Goal: Use online tool/utility: Utilize a website feature to perform a specific function

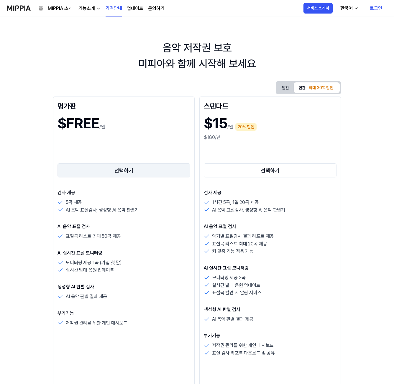
click at [120, 174] on button "선택하기" at bounding box center [123, 171] width 133 height 14
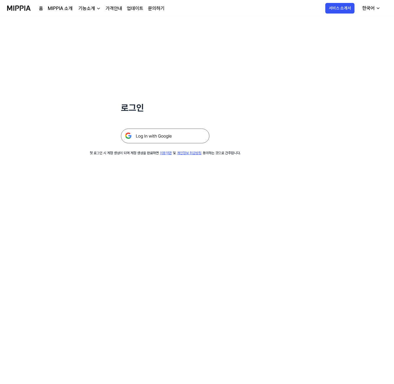
click at [158, 137] on img at bounding box center [165, 136] width 88 height 15
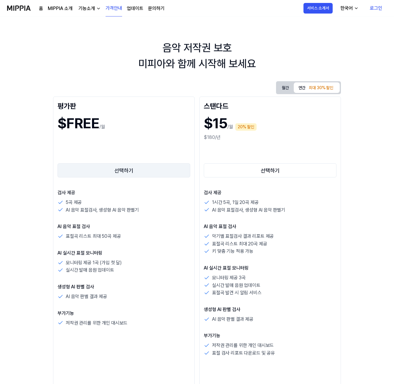
click at [120, 172] on button "선택하기" at bounding box center [123, 171] width 133 height 14
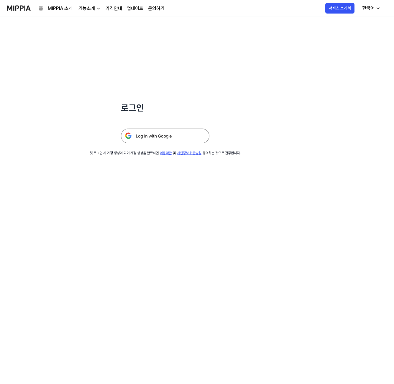
click at [150, 134] on img at bounding box center [165, 136] width 88 height 15
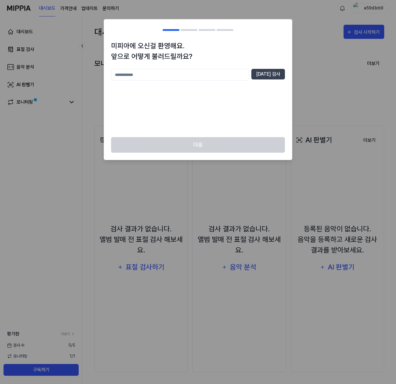
click at [164, 78] on input "text" at bounding box center [180, 75] width 138 height 12
type input "*"
type input "*******"
click at [276, 73] on button "중복 검사" at bounding box center [268, 74] width 34 height 11
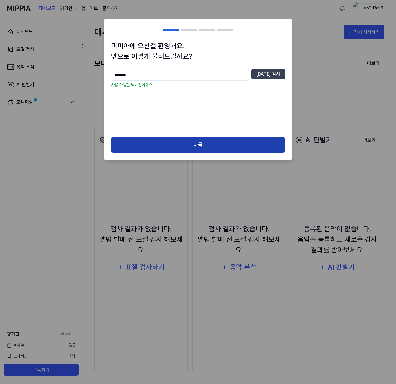
click at [201, 146] on button "다음" at bounding box center [198, 145] width 174 height 16
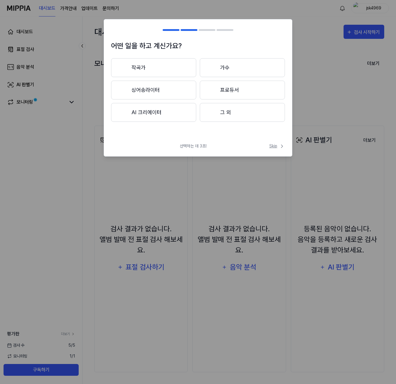
click at [275, 146] on span "Skip" at bounding box center [277, 146] width 16 height 6
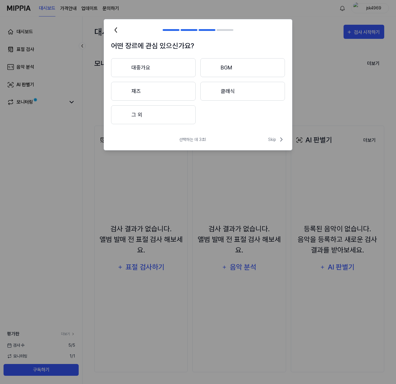
click at [158, 63] on button "대중가요" at bounding box center [153, 67] width 85 height 19
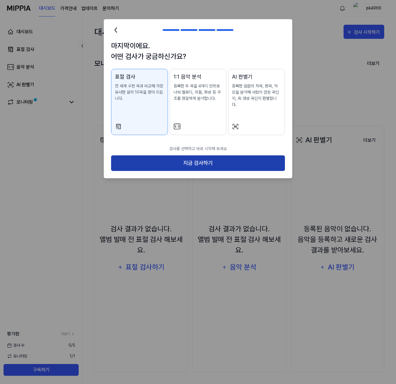
click at [202, 158] on button "지금 검사하기" at bounding box center [198, 164] width 174 height 16
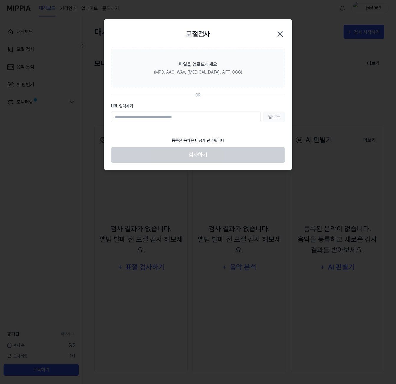
click at [274, 117] on div "업로드" at bounding box center [198, 117] width 174 height 11
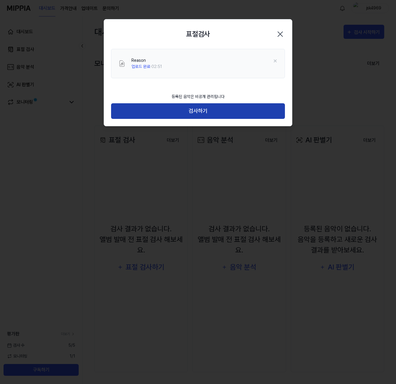
click at [205, 113] on button "검사하기" at bounding box center [198, 111] width 174 height 16
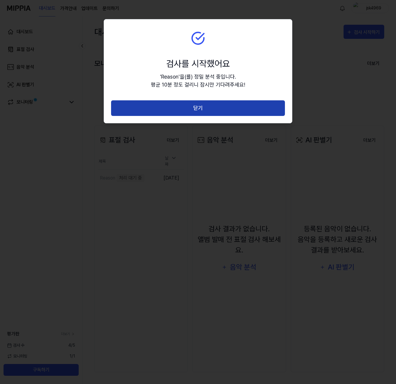
click at [199, 108] on button "닫기" at bounding box center [198, 108] width 174 height 16
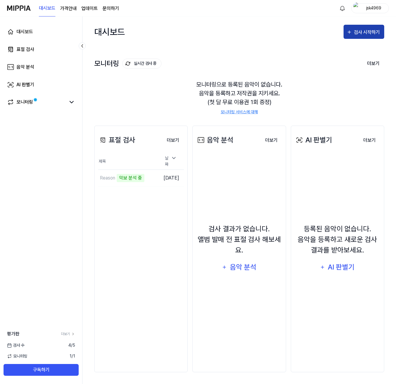
click at [360, 32] on div "검사 시작하기" at bounding box center [367, 33] width 27 height 8
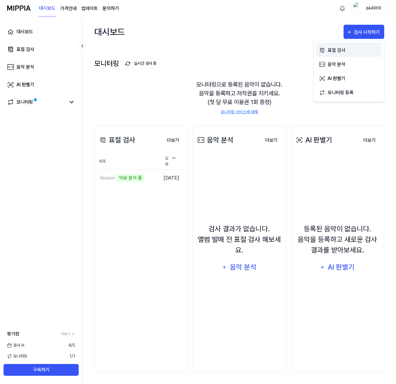
click at [339, 47] on div "표절 검사" at bounding box center [353, 51] width 51 height 8
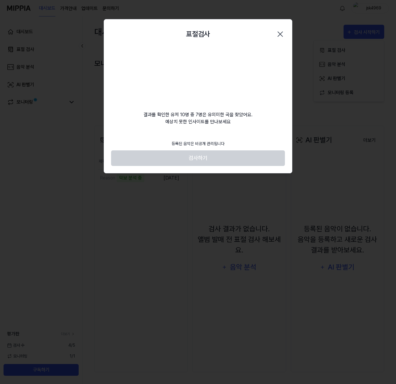
click at [210, 160] on footer "등록된 음악은 비공개 관리됩니다 검사하기" at bounding box center [198, 151] width 174 height 29
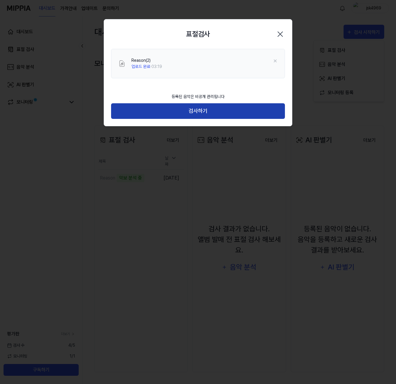
click at [186, 111] on button "검사하기" at bounding box center [198, 111] width 174 height 16
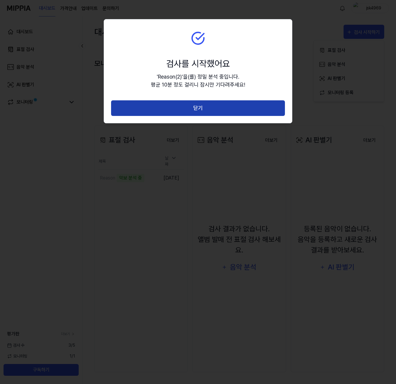
click at [205, 110] on button "닫기" at bounding box center [198, 108] width 174 height 16
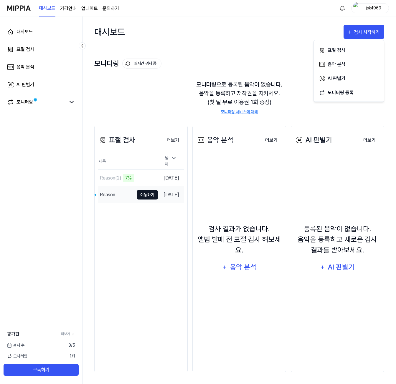
click at [138, 193] on button "이동하기" at bounding box center [147, 194] width 21 height 9
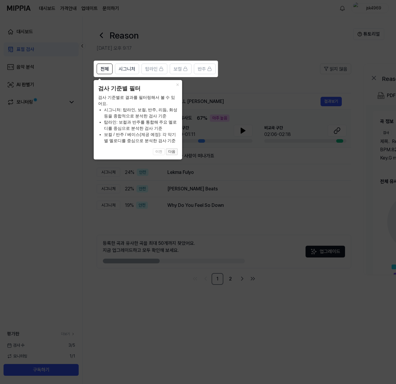
click at [173, 154] on button "다음" at bounding box center [172, 151] width 12 height 7
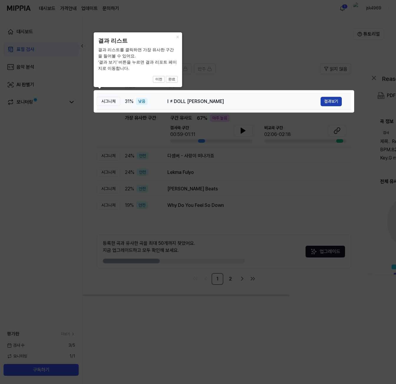
click at [336, 102] on button "결과보기" at bounding box center [331, 101] width 21 height 9
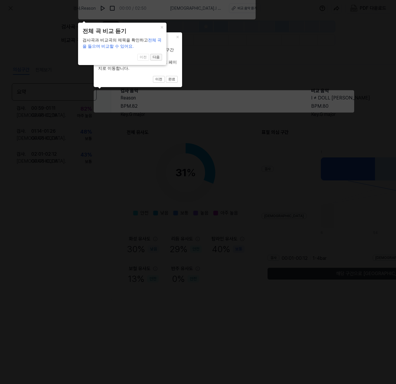
click at [157, 58] on button "다음" at bounding box center [156, 57] width 12 height 7
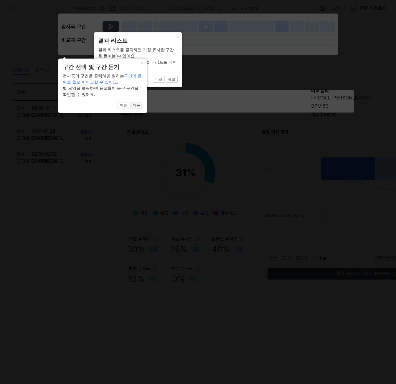
click at [140, 105] on button "다음" at bounding box center [137, 105] width 12 height 7
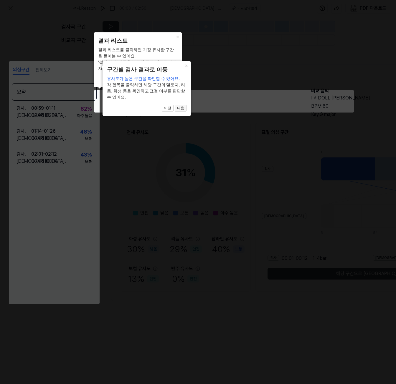
click at [182, 108] on button "다음" at bounding box center [181, 108] width 12 height 7
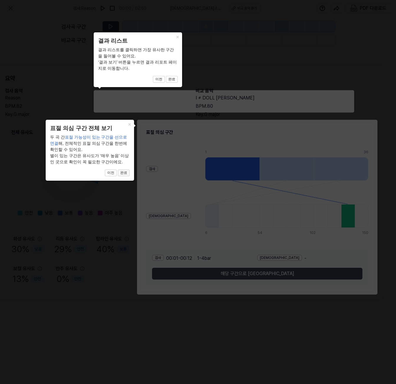
click at [123, 173] on button "완료" at bounding box center [124, 173] width 12 height 7
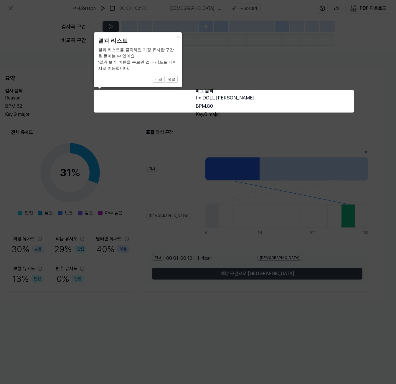
click at [215, 98] on icon at bounding box center [198, 192] width 396 height 384
click at [212, 96] on icon at bounding box center [198, 192] width 396 height 384
click at [126, 48] on div "결과 리스트를 클릭하면 가장 유사한 구간을 들어볼 수 있어요. ‘결과 보기’ 버튼을 누르면 결과 리포트 페이지로 이동합니다." at bounding box center [138, 59] width 80 height 25
click at [177, 37] on button "×" at bounding box center [177, 36] width 9 height 8
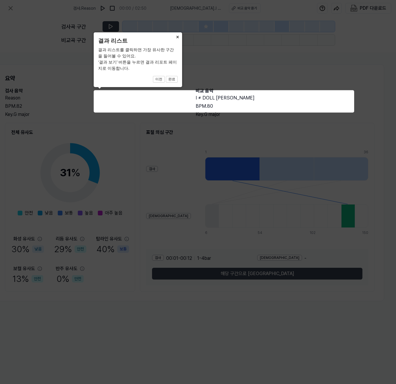
click at [174, 37] on button "×" at bounding box center [177, 36] width 9 height 8
click at [205, 98] on icon at bounding box center [198, 192] width 396 height 384
click at [69, 181] on icon at bounding box center [198, 192] width 396 height 384
click at [176, 34] on button "×" at bounding box center [177, 36] width 9 height 8
click at [161, 79] on button "이전" at bounding box center [159, 79] width 12 height 7
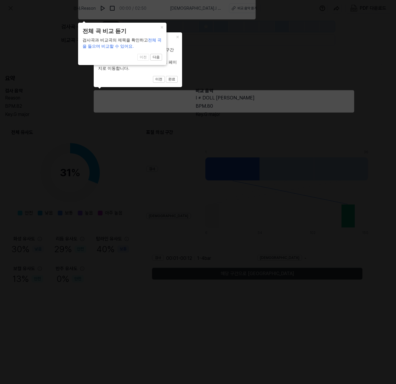
click at [163, 56] on div "× 전체 곡 비교 듣기 검사곡과 비교곡의 제목을 확인하고 전체 곡을 들으며 비교할 수 있어요. 1 of 4 이전 다음" at bounding box center [122, 44] width 88 height 42
click at [121, 47] on span "전체 곡을 들으며 비교할 수 있어요." at bounding box center [121, 43] width 79 height 11
click at [164, 25] on button "×" at bounding box center [161, 27] width 9 height 8
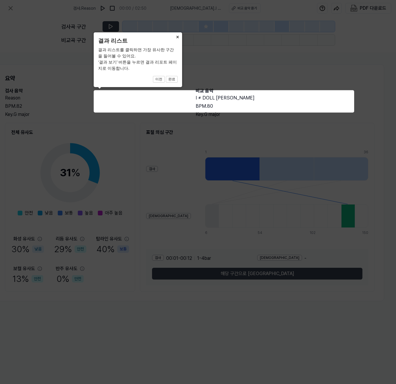
click at [176, 38] on button "×" at bounding box center [177, 36] width 9 height 8
click at [177, 36] on button "×" at bounding box center [177, 36] width 9 height 8
click at [172, 78] on button "완료" at bounding box center [172, 79] width 12 height 7
click at [176, 81] on button "완료" at bounding box center [172, 79] width 12 height 7
click at [203, 102] on icon at bounding box center [198, 192] width 396 height 384
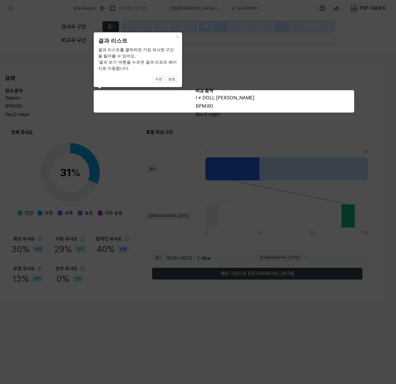
click at [229, 107] on icon at bounding box center [198, 192] width 396 height 384
click at [29, 130] on icon at bounding box center [198, 192] width 396 height 384
click at [157, 131] on icon at bounding box center [198, 192] width 396 height 384
click at [252, 273] on icon at bounding box center [198, 192] width 396 height 384
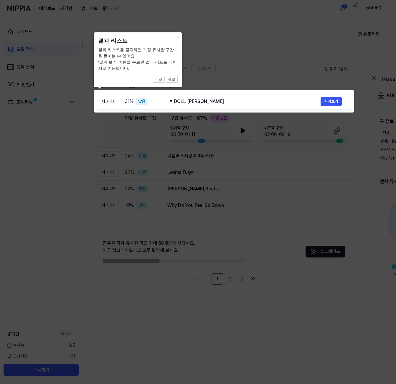
click at [141, 101] on icon at bounding box center [198, 192] width 396 height 384
click at [112, 100] on icon at bounding box center [198, 192] width 396 height 384
click at [176, 35] on button "×" at bounding box center [177, 36] width 9 height 8
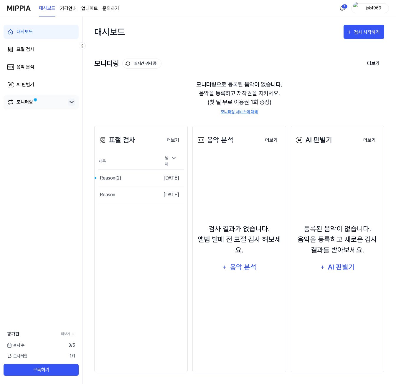
click at [72, 99] on icon at bounding box center [71, 102] width 7 height 7
click at [69, 104] on icon at bounding box center [71, 102] width 7 height 7
click at [72, 336] on icon at bounding box center [73, 334] width 4 height 4
click at [110, 175] on div "Reason(2)" at bounding box center [111, 178] width 22 height 7
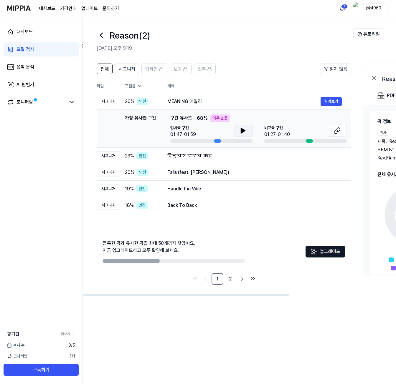
click at [241, 131] on icon at bounding box center [243, 130] width 4 height 5
click at [309, 141] on div at bounding box center [309, 141] width 7 height 4
click at [333, 253] on button "업그레이드" at bounding box center [325, 252] width 39 height 12
click at [141, 85] on icon at bounding box center [139, 85] width 3 height 1
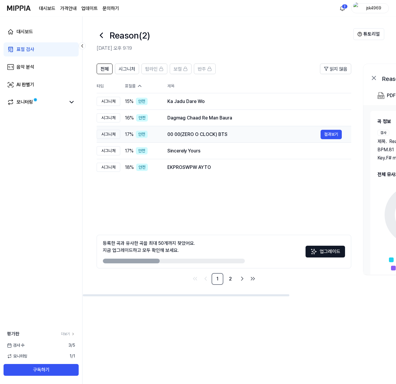
click at [335, 140] on td "00 00(ZERO O CLOCK) BTS 결과보기" at bounding box center [254, 134] width 193 height 16
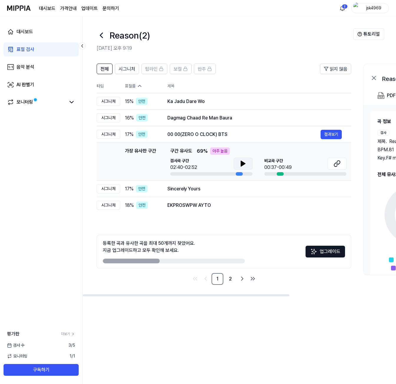
click at [247, 164] on button at bounding box center [243, 164] width 19 height 12
click at [331, 133] on button "결과보기" at bounding box center [331, 134] width 21 height 9
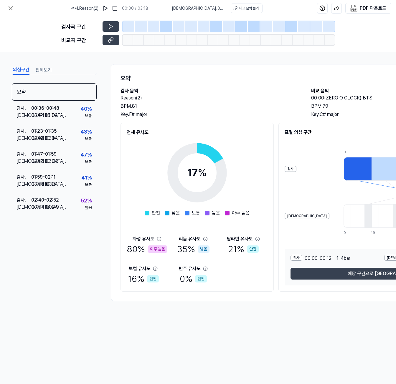
drag, startPoint x: 285, startPoint y: 313, endPoint x: 344, endPoint y: 311, distance: 59.3
click at [344, 311] on div "의심구간 전체보기 요약 검사 . 00:36 - 00:48 비교 . 03:51 - 04:03 40 % 보통 검사 . 01:23 - 01:35 비…" at bounding box center [198, 182] width 396 height 261
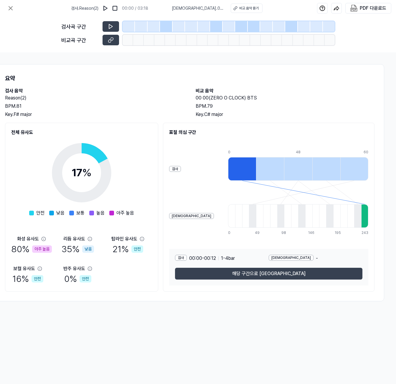
scroll to position [0, 113]
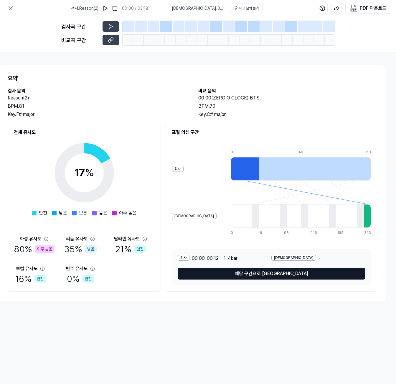
click at [282, 276] on button "해당 구간으로 [GEOGRAPHIC_DATA]" at bounding box center [271, 274] width 187 height 12
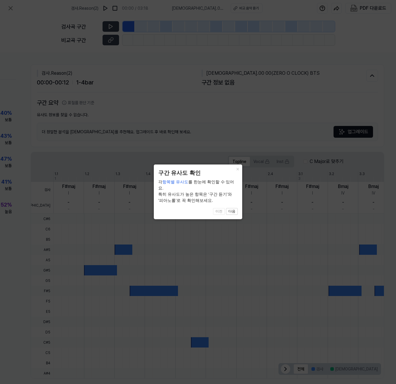
scroll to position [0, 80]
click at [233, 208] on div "× 구간 유사도 확인 각 항목별 유사도 를 한눈에 확인할 수 있어요. 특히 유사도가 높은 항목은 ‘구간 듣기’와 ‘피아노롤’로 꼭 확인해보세요…" at bounding box center [198, 192] width 88 height 55
click at [233, 213] on button "다음" at bounding box center [232, 211] width 12 height 7
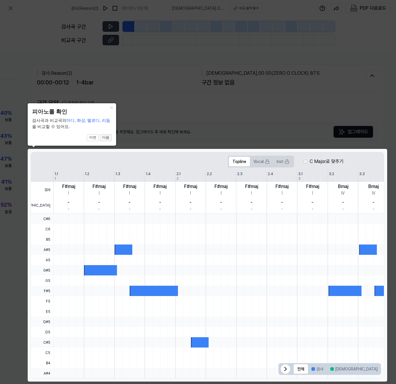
click at [109, 138] on button "다음" at bounding box center [106, 137] width 12 height 7
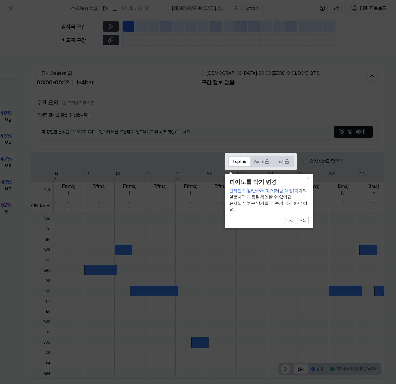
click at [306, 224] on div "× 피아노롤 악기 변경 탑라인/보컬/반주/베이스(제공 예정) 각각의 멜로디와 리듬을 확인할 수 있어요. 유사도가 높은 악기를 더 주의 깊게 봐…" at bounding box center [269, 201] width 88 height 55
click at [301, 220] on button "다음" at bounding box center [303, 220] width 12 height 7
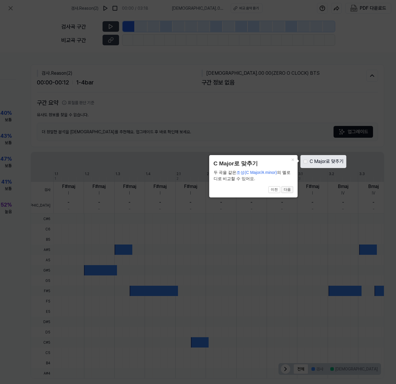
click at [287, 191] on button "다음" at bounding box center [287, 189] width 12 height 7
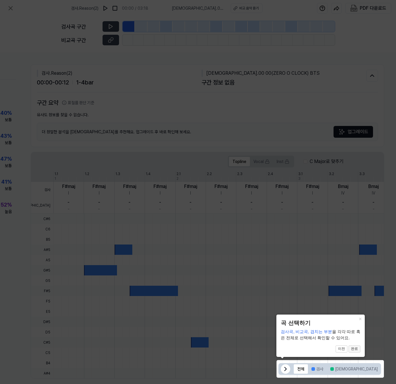
click at [359, 351] on button "완료" at bounding box center [355, 349] width 12 height 7
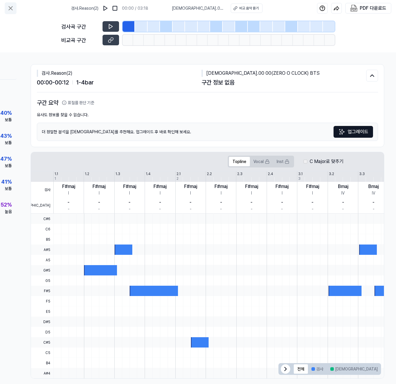
click at [7, 5] on button at bounding box center [11, 8] width 12 height 12
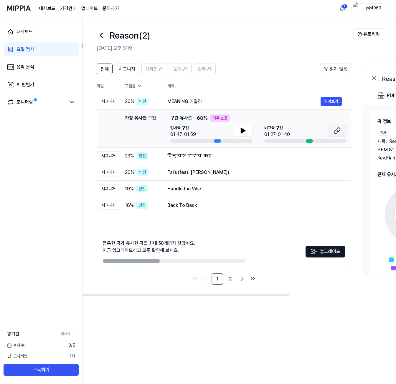
click at [337, 130] on icon at bounding box center [336, 130] width 7 height 7
click at [330, 157] on button "결과보기" at bounding box center [331, 155] width 21 height 9
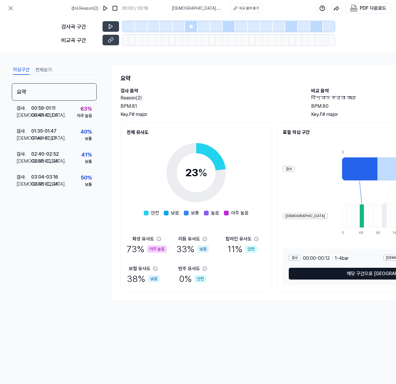
click at [371, 275] on button "해당 구간으로 [GEOGRAPHIC_DATA]" at bounding box center [383, 274] width 189 height 12
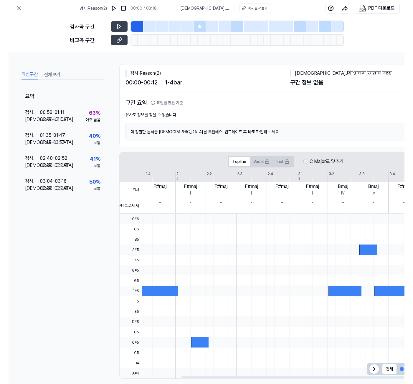
scroll to position [0, 101]
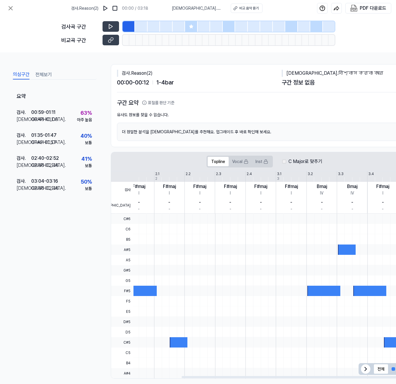
drag, startPoint x: 345, startPoint y: 377, endPoint x: 415, endPoint y: 395, distance: 72.3
click at [396, 379] on div at bounding box center [303, 378] width 245 height 2
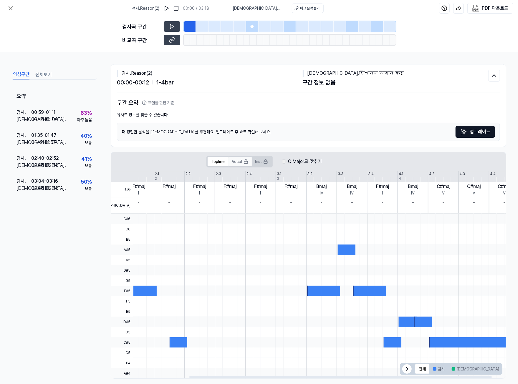
click at [240, 162] on button "Vocal" at bounding box center [240, 161] width 23 height 9
click at [260, 164] on button "Inst" at bounding box center [262, 161] width 20 height 9
click at [240, 161] on button "Vocal" at bounding box center [240, 161] width 23 height 9
click at [173, 39] on icon at bounding box center [172, 40] width 6 height 6
click at [8, 7] on icon at bounding box center [10, 8] width 7 height 7
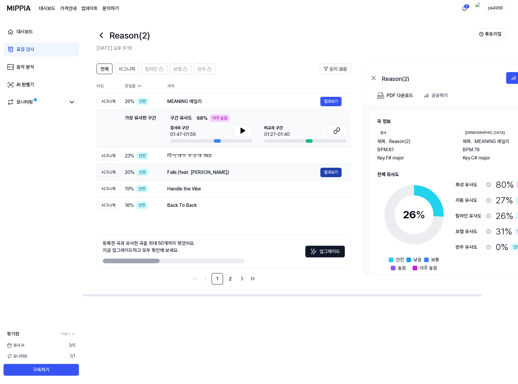
click at [333, 172] on button "결과보기" at bounding box center [331, 172] width 21 height 9
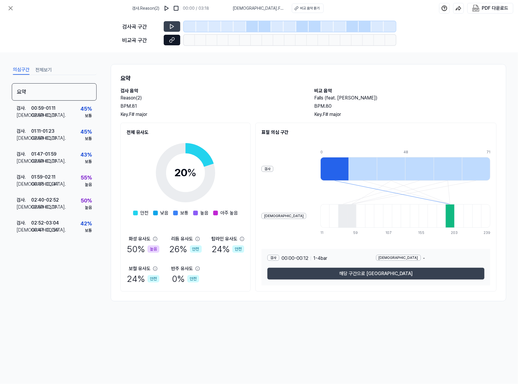
click at [173, 39] on icon at bounding box center [172, 40] width 6 height 6
click at [66, 187] on div "검사 . 01:59 - 02:11 비교 . 00:35 - 00:47 55 % 높음" at bounding box center [54, 181] width 85 height 23
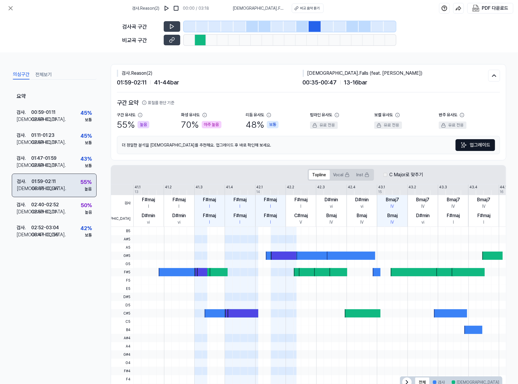
click at [66, 187] on div "검사 . 01:59 - 02:11 비교 . 00:35 - 00:47 55 % 높음" at bounding box center [54, 186] width 85 height 24
click at [176, 41] on button at bounding box center [172, 40] width 16 height 11
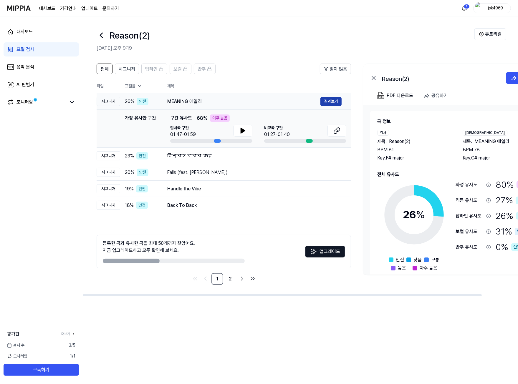
click at [330, 104] on button "결과보기" at bounding box center [331, 101] width 21 height 9
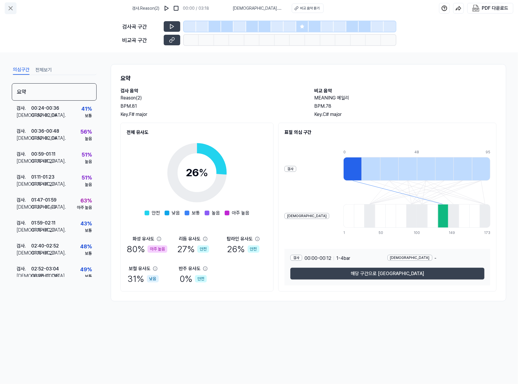
click at [12, 11] on icon at bounding box center [10, 8] width 7 height 7
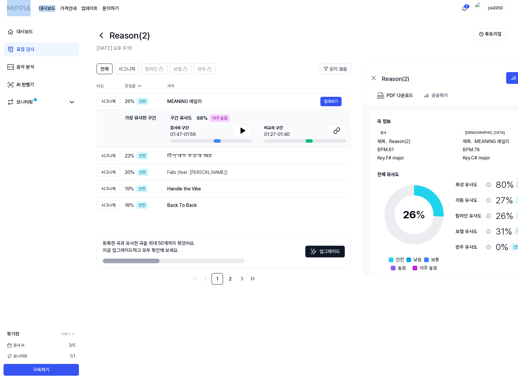
drag, startPoint x: 0, startPoint y: 4, endPoint x: 42, endPoint y: 4, distance: 41.8
click at [42, 4] on nav "대시보드 가격안내 업데이트 문의하기 2 jsk4969" at bounding box center [259, 8] width 518 height 16
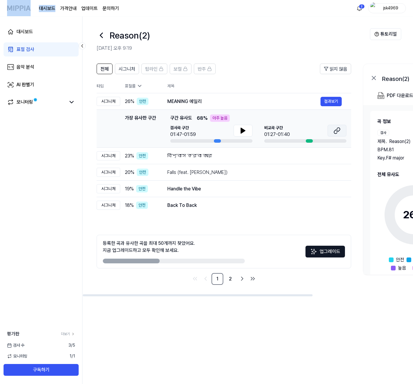
click at [337, 132] on icon at bounding box center [338, 130] width 4 height 4
click at [336, 157] on button "결과보기" at bounding box center [331, 155] width 21 height 9
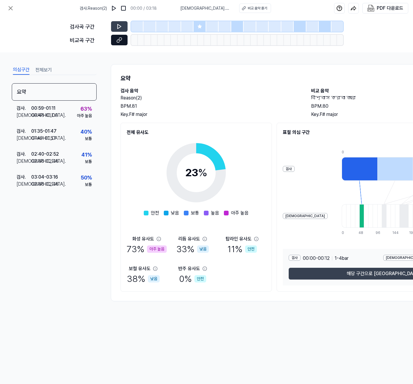
click at [124, 41] on button at bounding box center [119, 40] width 16 height 11
click at [11, 9] on icon at bounding box center [11, 8] width 4 height 4
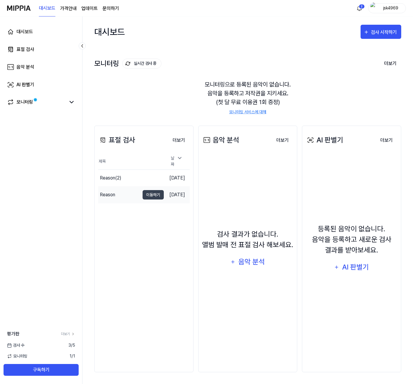
click at [107, 194] on div "Reason" at bounding box center [107, 194] width 15 height 7
click at [114, 175] on div "Reason(2)" at bounding box center [111, 178] width 22 height 7
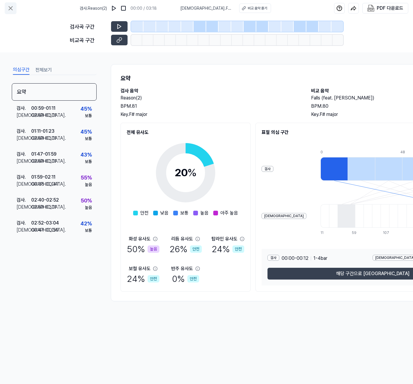
click at [12, 3] on button at bounding box center [11, 8] width 12 height 12
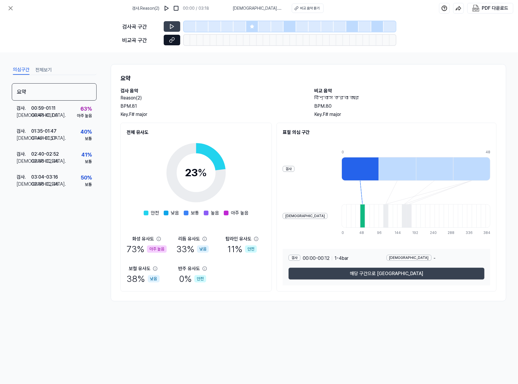
click at [176, 39] on button at bounding box center [172, 40] width 16 height 11
